Goal: Information Seeking & Learning: Understand process/instructions

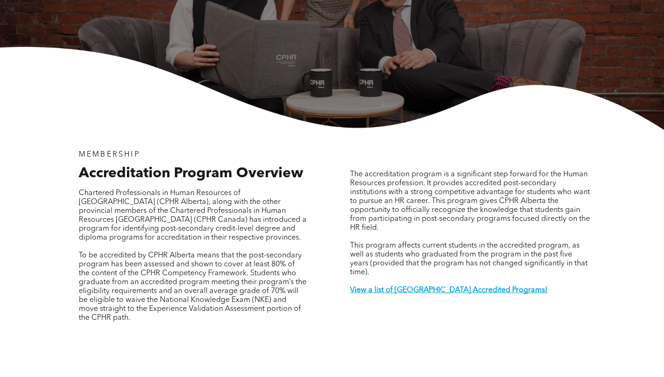
scroll to position [198, 0]
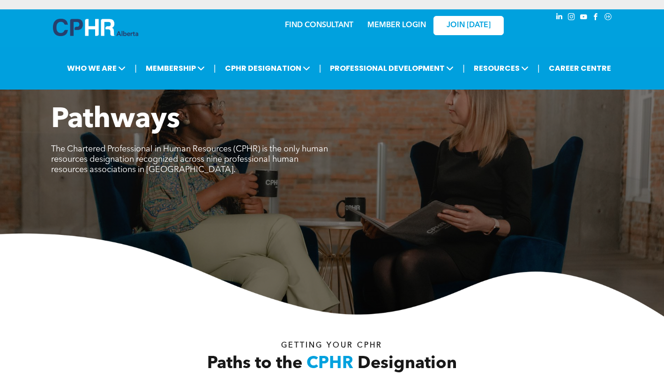
scroll to position [328, 0]
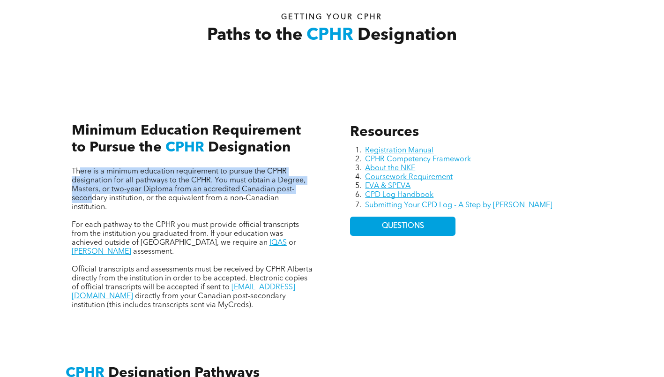
drag, startPoint x: 85, startPoint y: 180, endPoint x: 94, endPoint y: 197, distance: 19.7
click at [94, 197] on span "There is a minimum education requirement to pursue the CPHR designation for all…" at bounding box center [189, 189] width 234 height 43
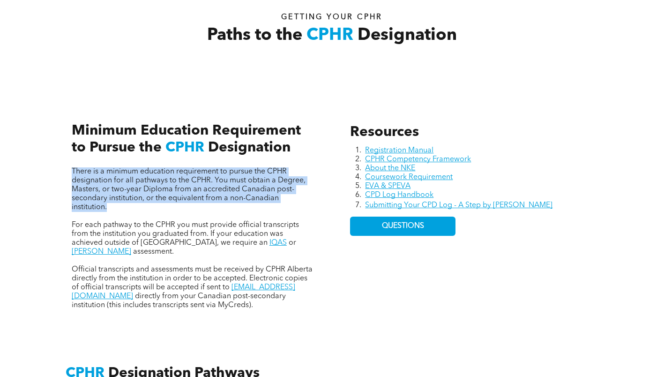
drag, startPoint x: 94, startPoint y: 197, endPoint x: 69, endPoint y: 174, distance: 34.2
click at [69, 174] on div "There is a minimum education requirement to pursue the CPHR designation for all…" at bounding box center [192, 206] width 257 height 222
copy span "There is a minimum education requirement to pursue the CPHR designation for all…"
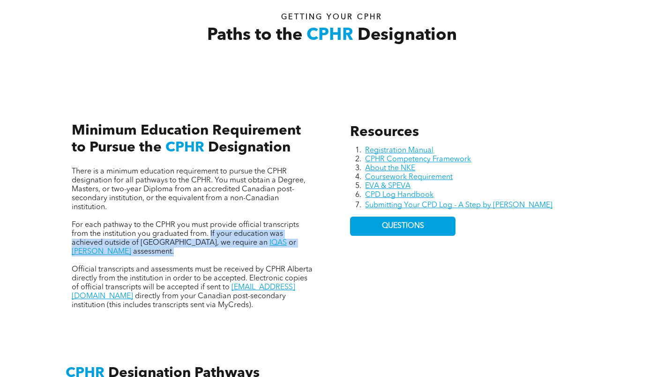
drag, startPoint x: 210, startPoint y: 235, endPoint x: 308, endPoint y: 245, distance: 98.5
click at [308, 245] on p "For each pathway to the CPHR you must provide official transcripts from the ins…" at bounding box center [193, 239] width 242 height 36
copy p "If your education was achieved outside of [GEOGRAPHIC_DATA], we require an IQAS…"
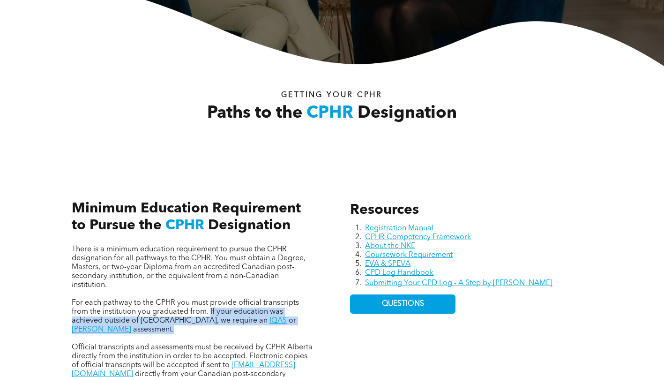
scroll to position [375, 0]
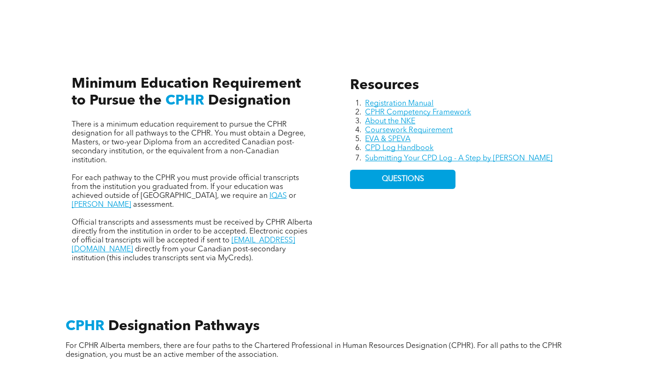
click at [83, 138] on span "There is a minimum education requirement to pursue the CPHR designation for all…" at bounding box center [189, 142] width 234 height 43
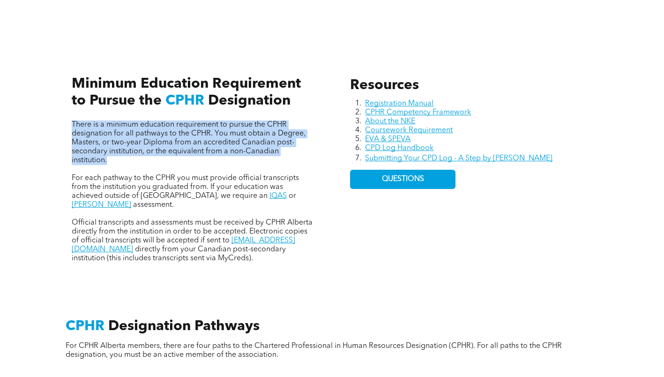
copy span "There is a minimum education requirement to pursue the CPHR designation for all…"
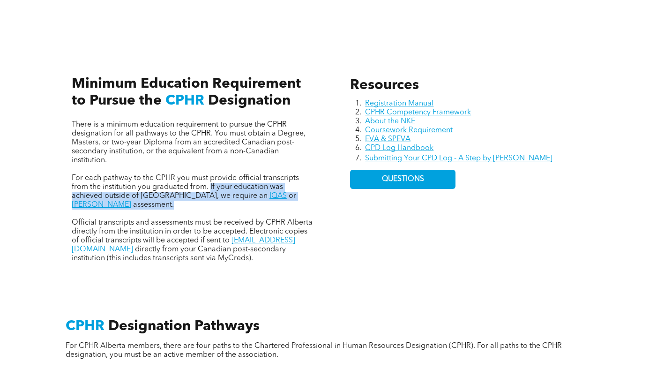
drag, startPoint x: 209, startPoint y: 188, endPoint x: 309, endPoint y: 201, distance: 100.3
click at [309, 201] on p "For each pathway to the CPHR you must provide official transcripts from the ins…" at bounding box center [193, 192] width 242 height 36
copy p "If your education was achieved outside of [GEOGRAPHIC_DATA], we require an IQAS…"
